Goal: Navigation & Orientation: Find specific page/section

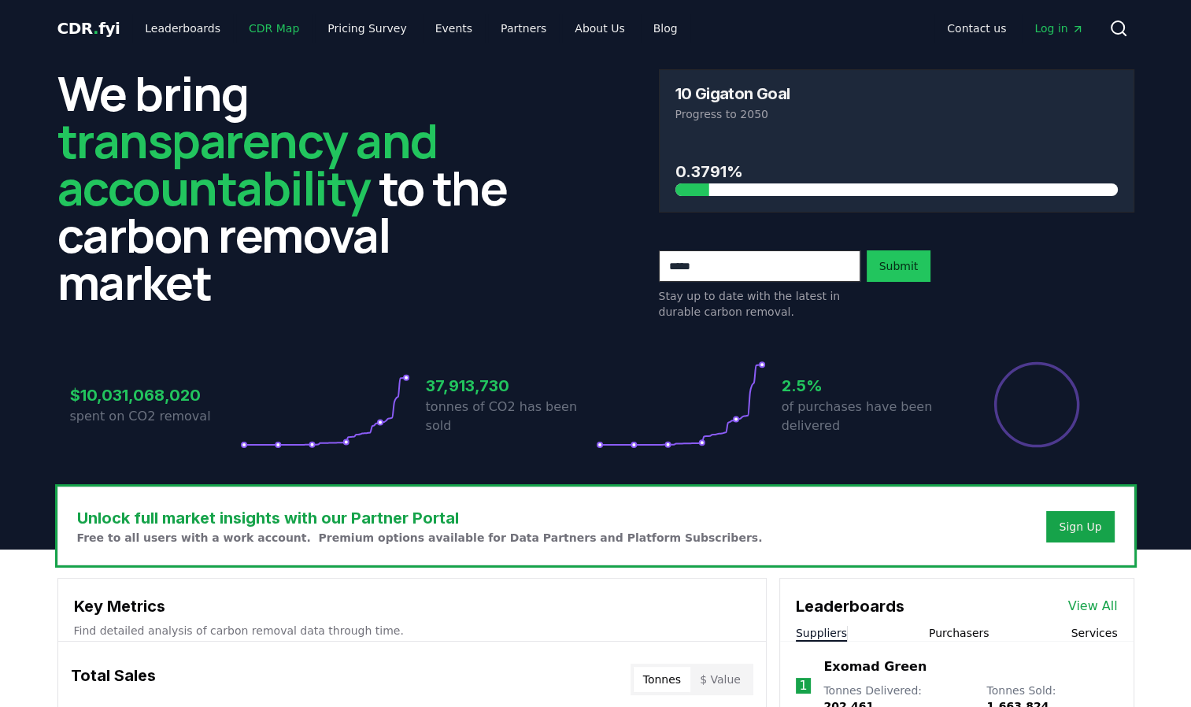
click at [258, 26] on link "CDR Map" at bounding box center [274, 28] width 76 height 28
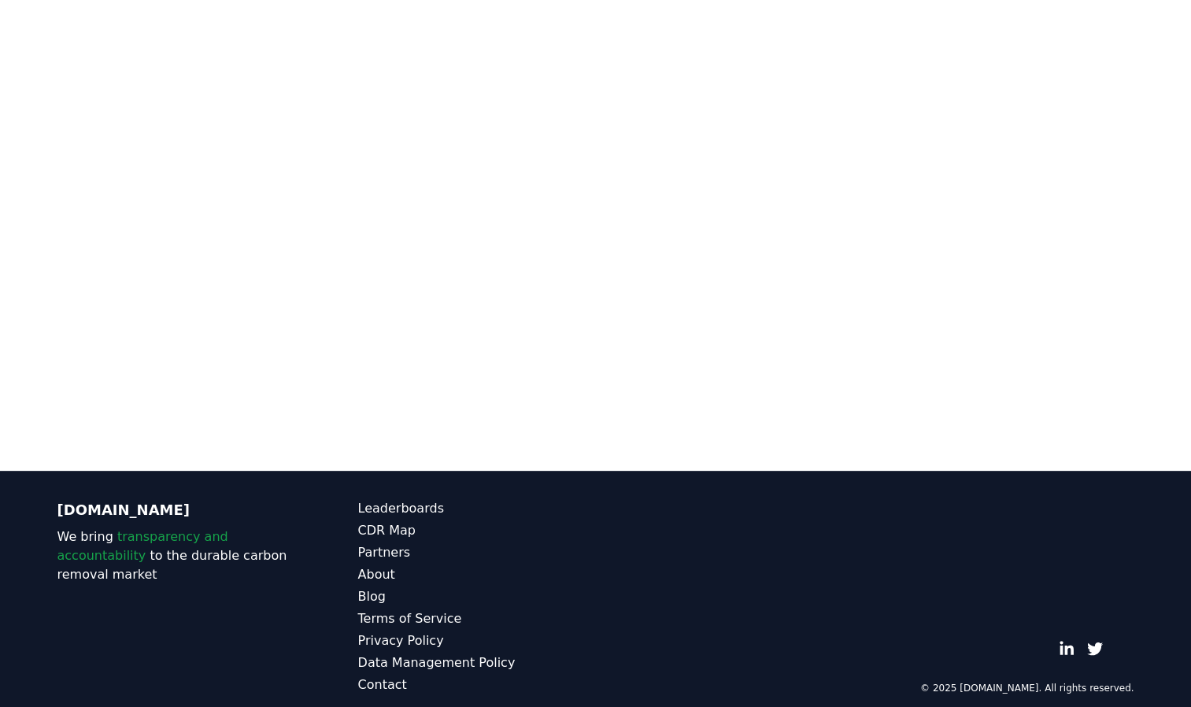
scroll to position [249, 0]
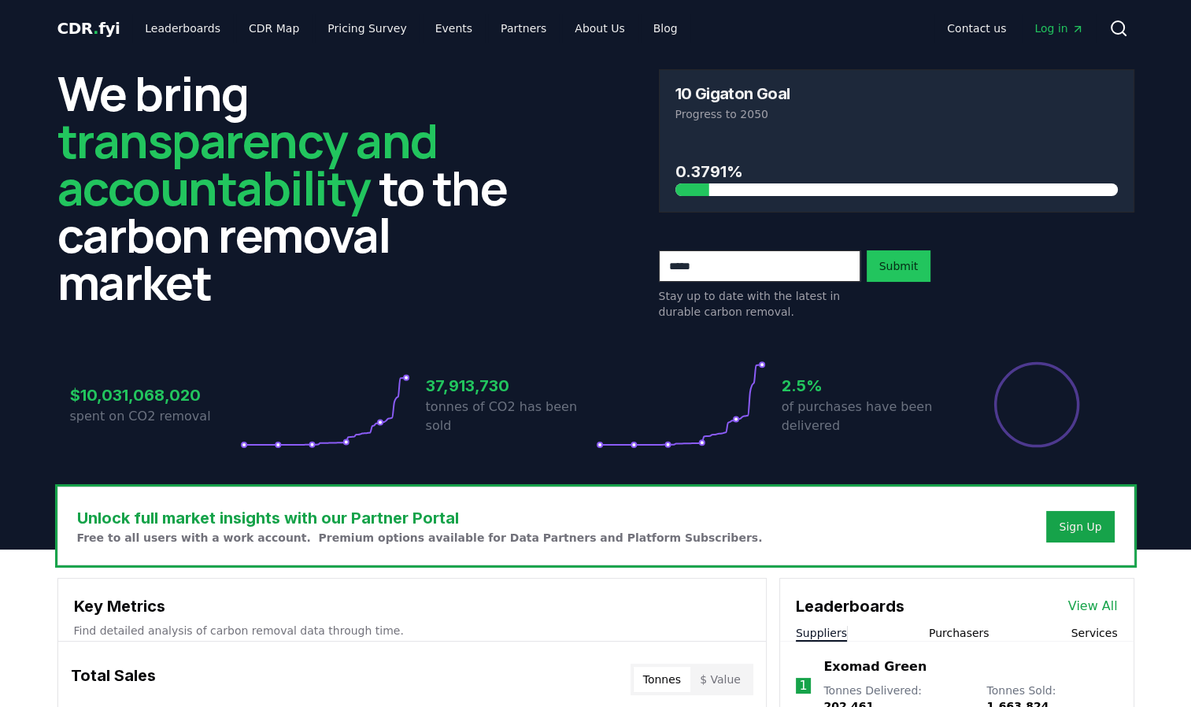
click at [1049, 27] on span "Log in" at bounding box center [1058, 28] width 49 height 16
click at [75, 23] on span "CDR . fyi" at bounding box center [88, 28] width 63 height 19
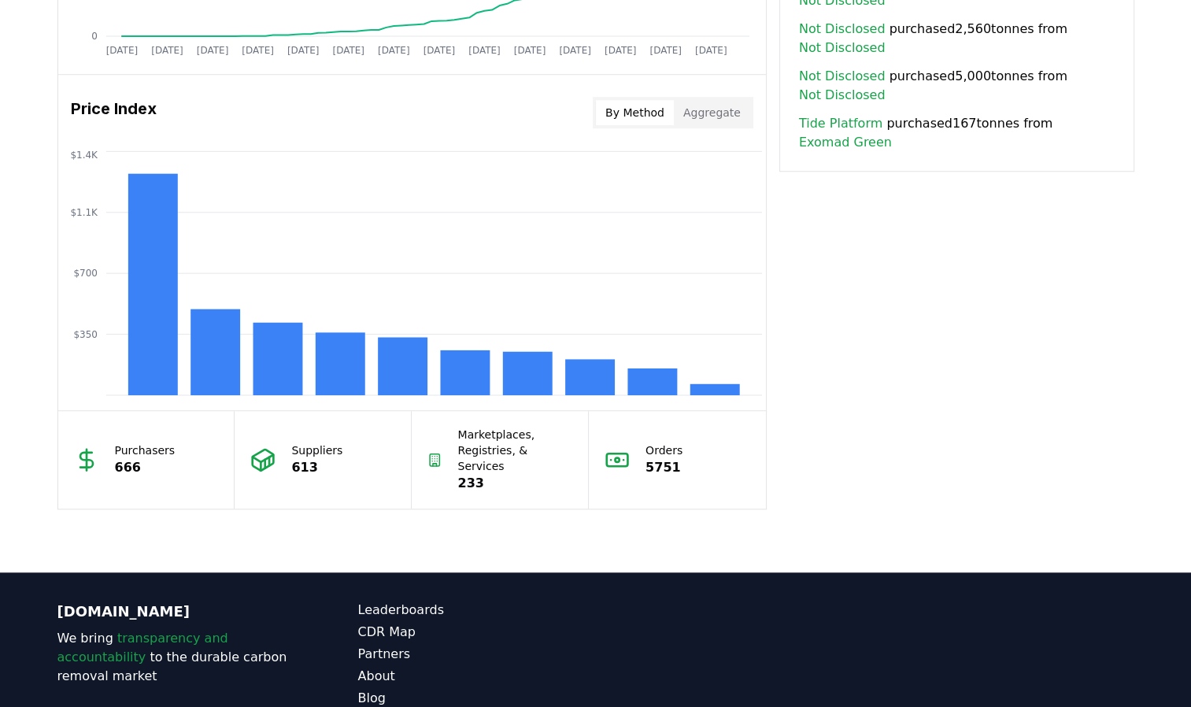
scroll to position [1337, 0]
